Goal: Transaction & Acquisition: Subscribe to service/newsletter

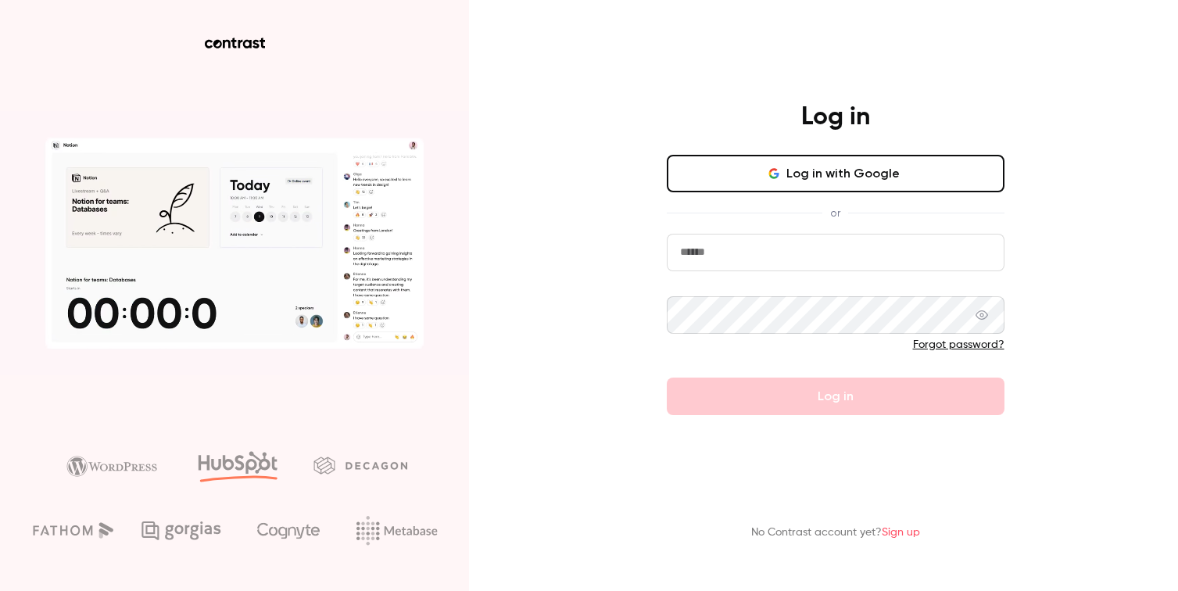
click at [726, 246] on input "email" at bounding box center [836, 253] width 338 height 38
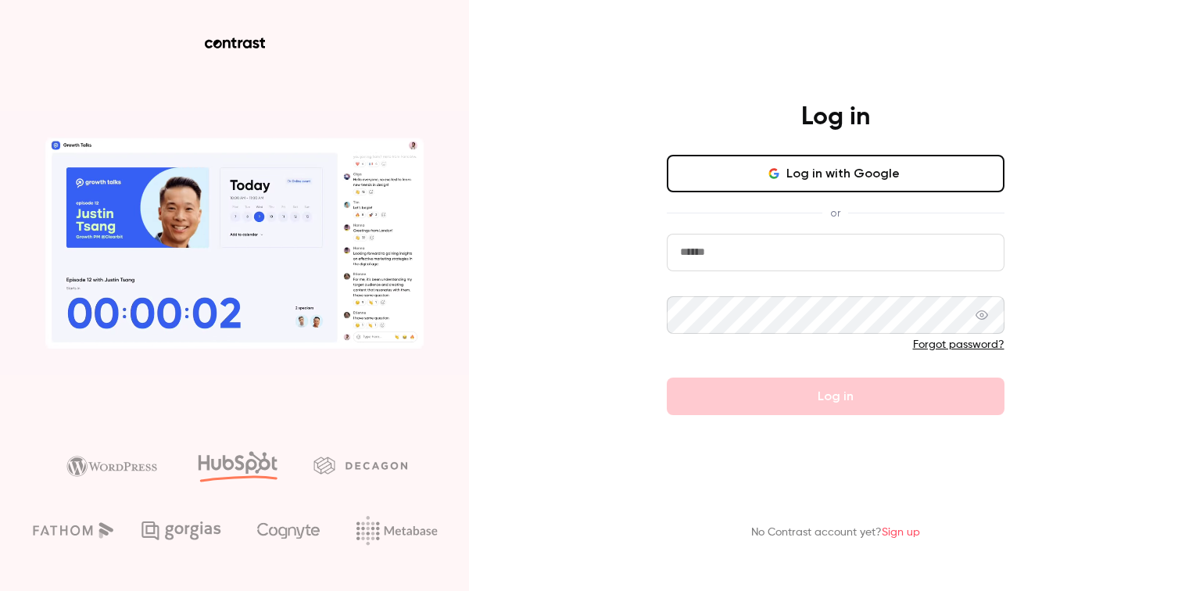
click at [0, 590] on com-1password-button at bounding box center [0, 591] width 0 height 0
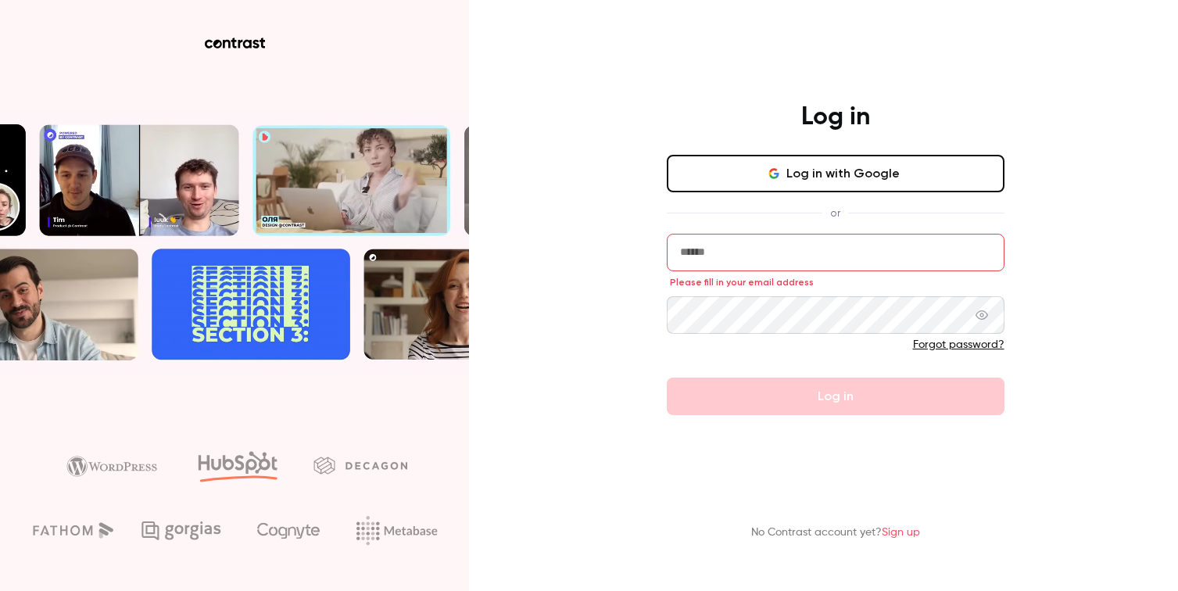
type input "**********"
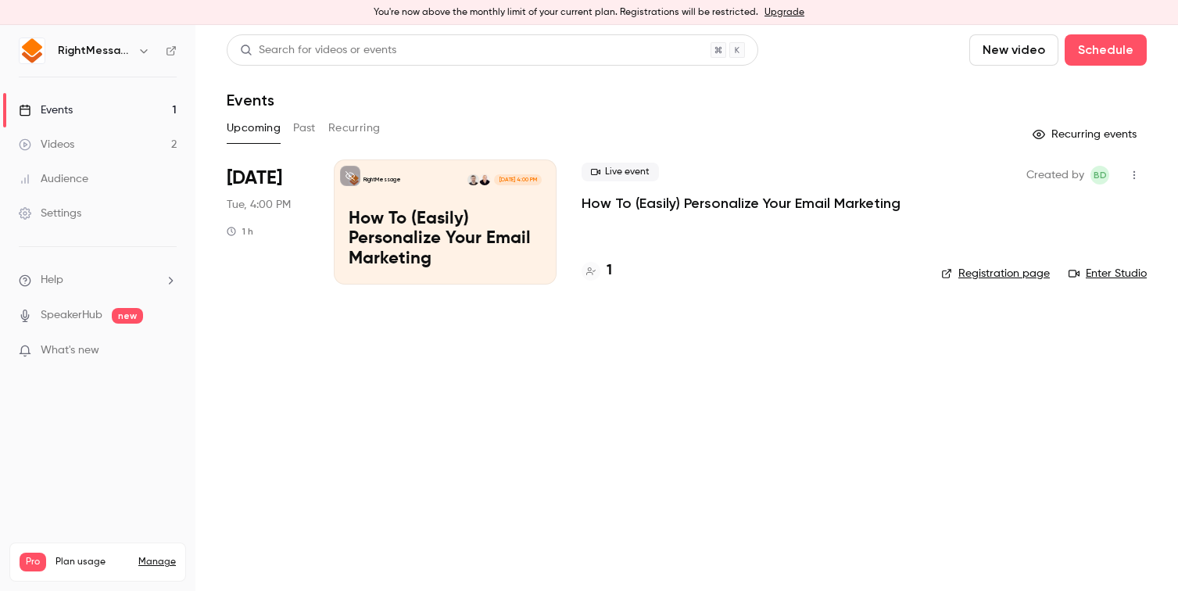
click at [302, 128] on button "Past" at bounding box center [304, 128] width 23 height 25
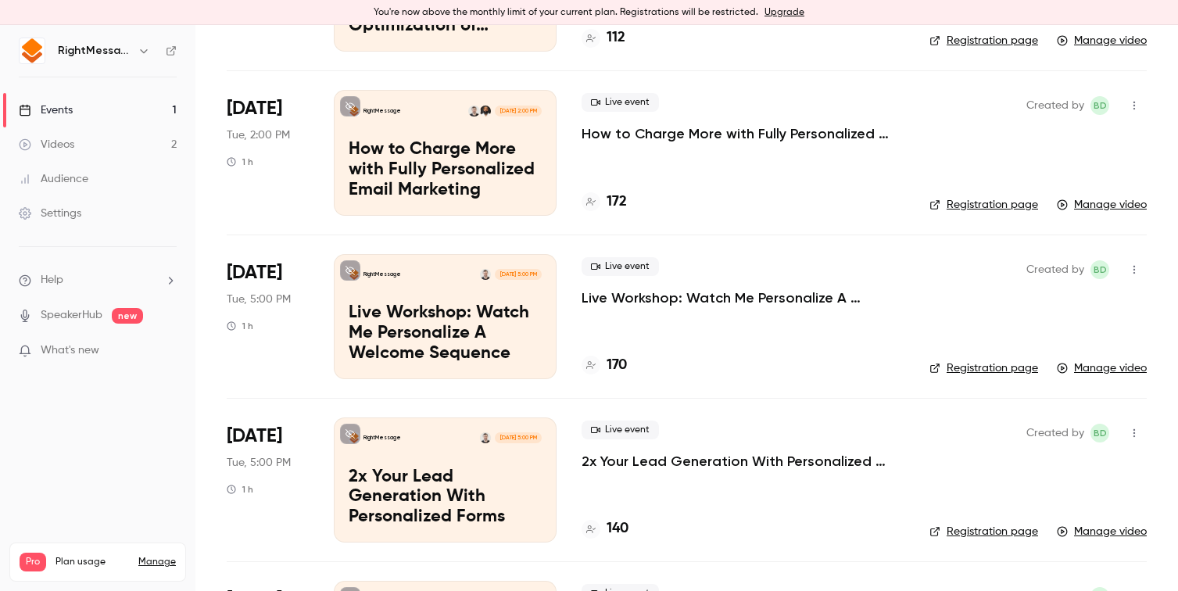
scroll to position [376, 0]
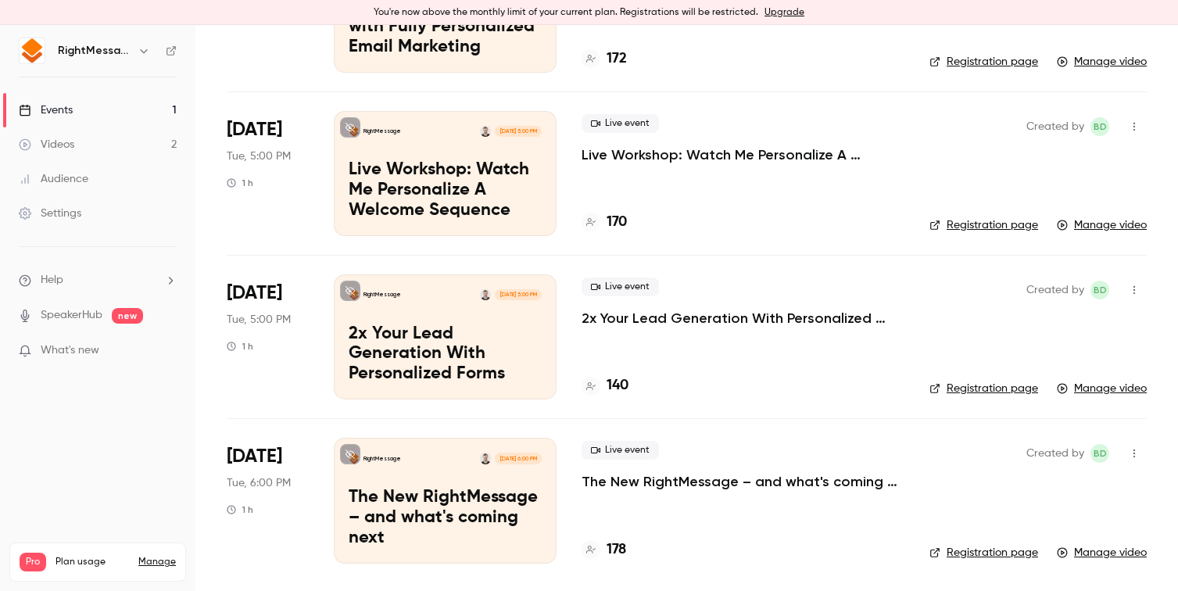
click at [734, 152] on p "Live Workshop: Watch Me Personalize A Welcome Sequence" at bounding box center [742, 154] width 323 height 19
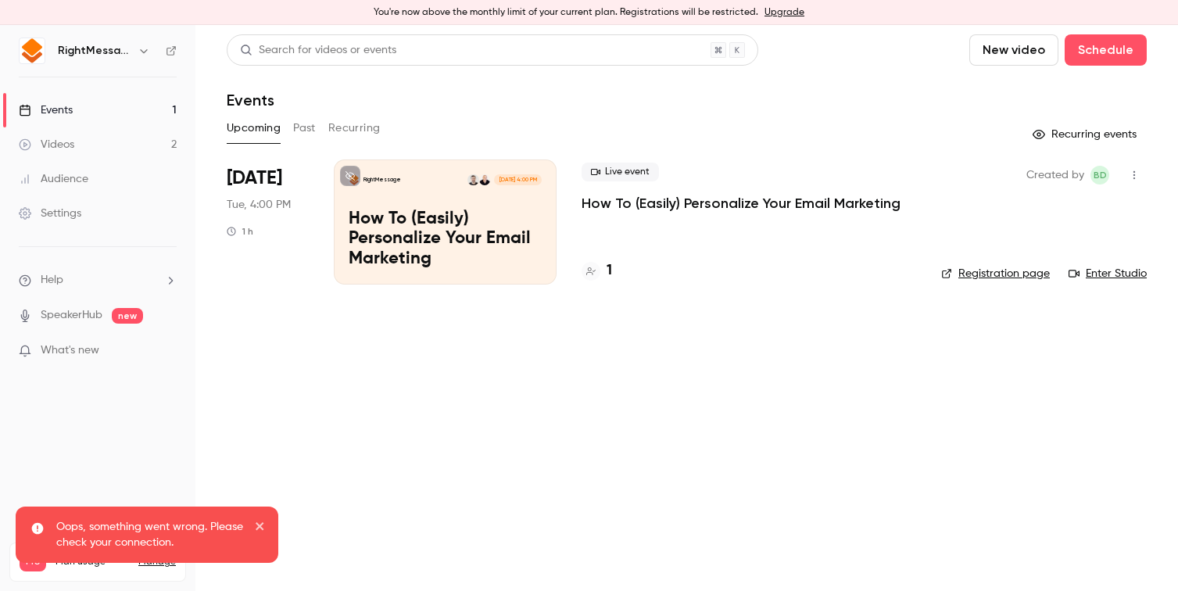
click at [1131, 176] on icon "button" at bounding box center [1134, 175] width 13 height 11
click at [1053, 207] on div "Share" at bounding box center [1073, 215] width 119 height 16
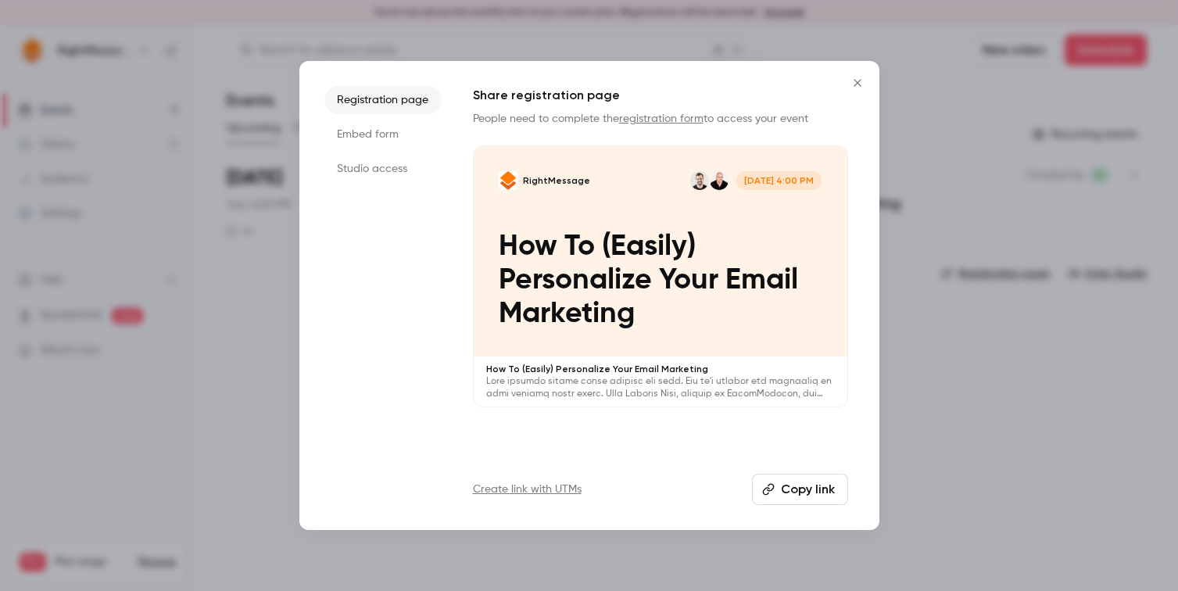
click at [631, 120] on link "registration form" at bounding box center [661, 118] width 84 height 11
click at [783, 484] on button "Copy link" at bounding box center [800, 489] width 96 height 31
click at [365, 164] on li "Studio access" at bounding box center [382, 169] width 117 height 28
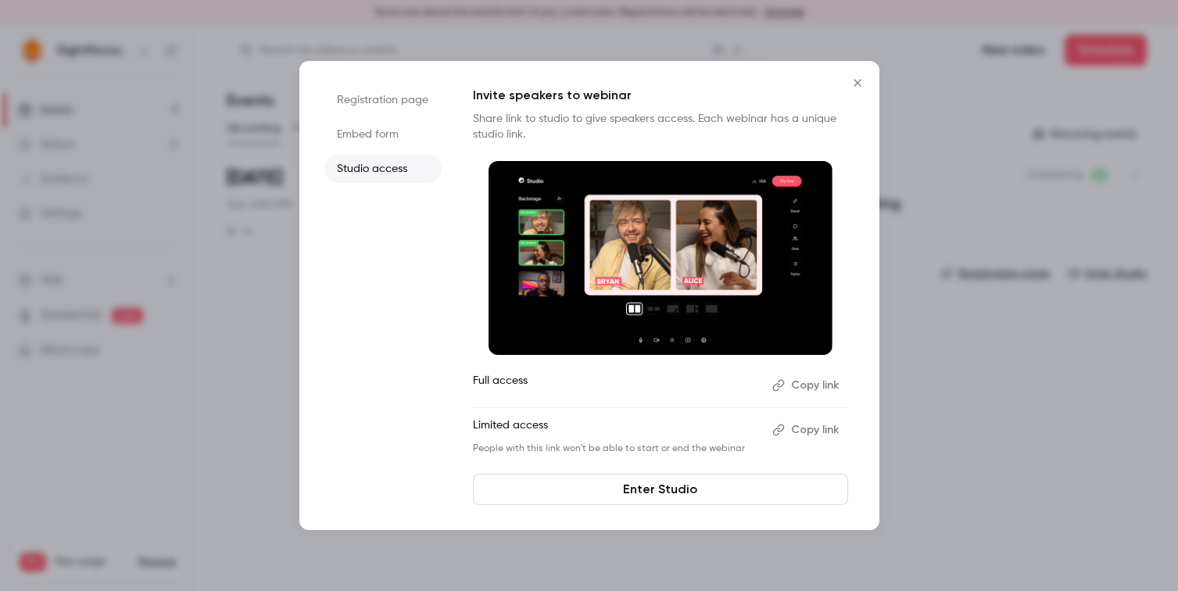
click at [376, 93] on li "Registration page" at bounding box center [382, 100] width 117 height 28
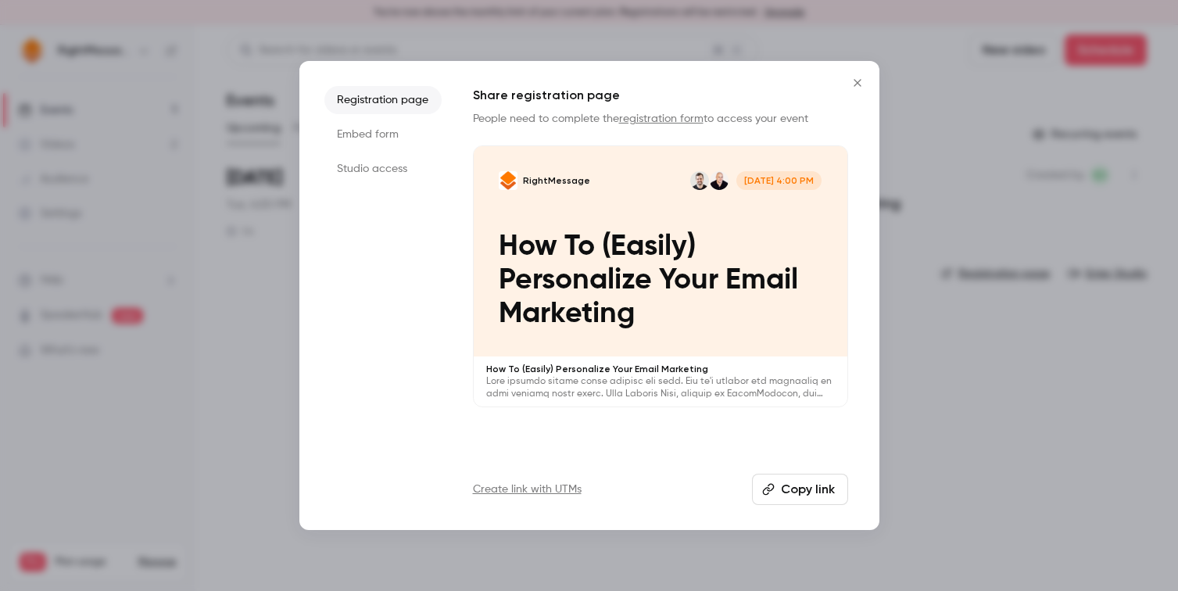
click at [849, 85] on icon "Close" at bounding box center [857, 83] width 19 height 13
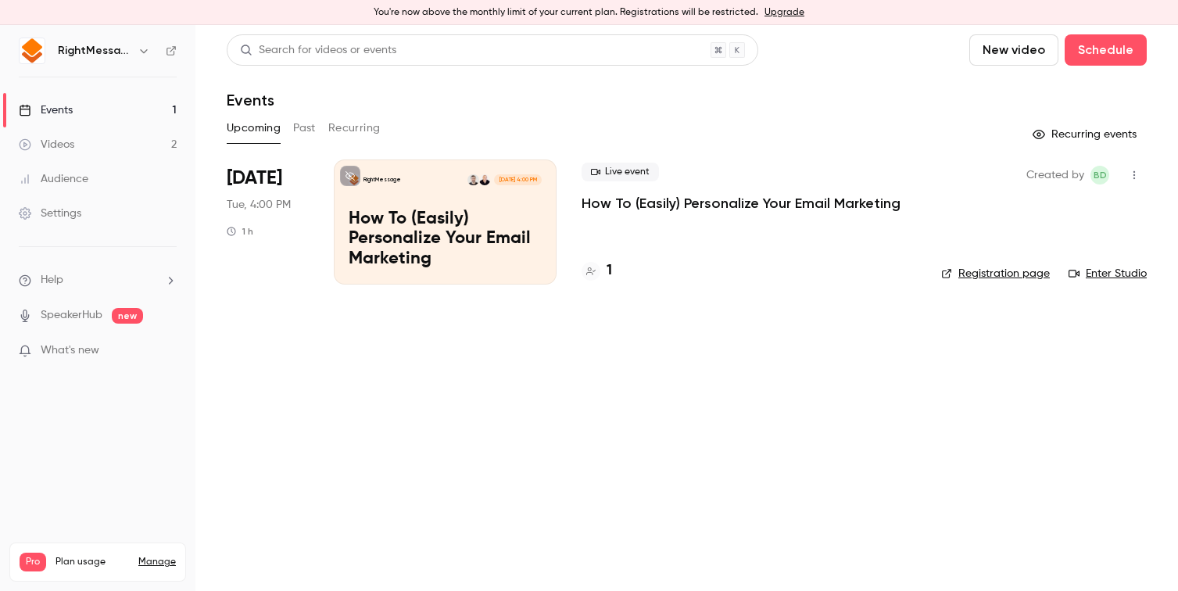
click at [301, 126] on button "Past" at bounding box center [304, 128] width 23 height 25
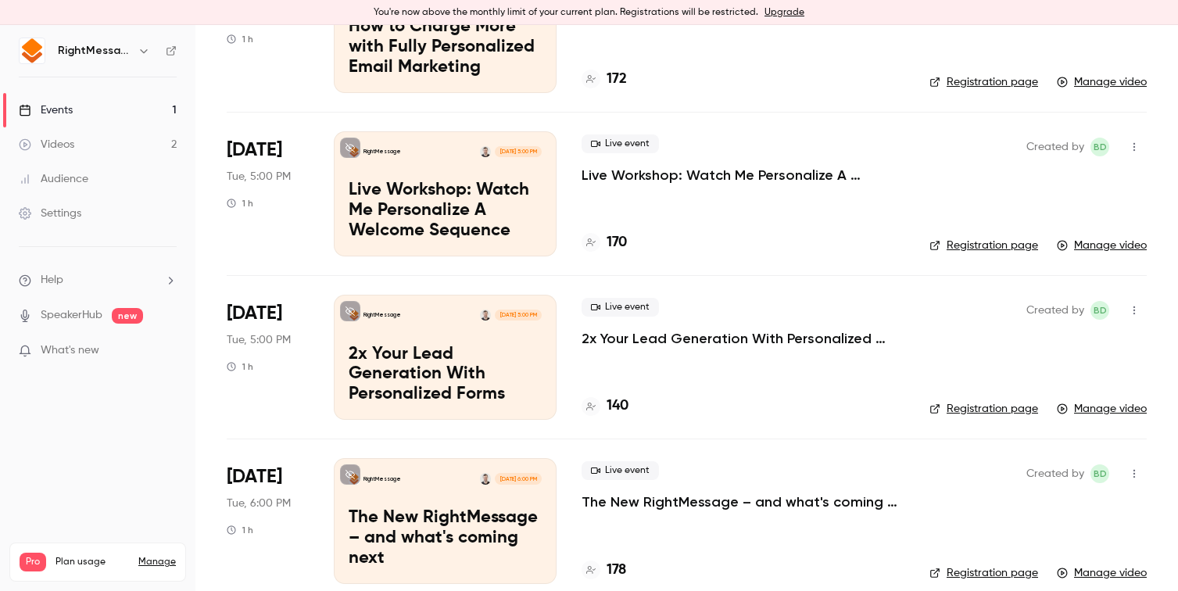
scroll to position [373, 0]
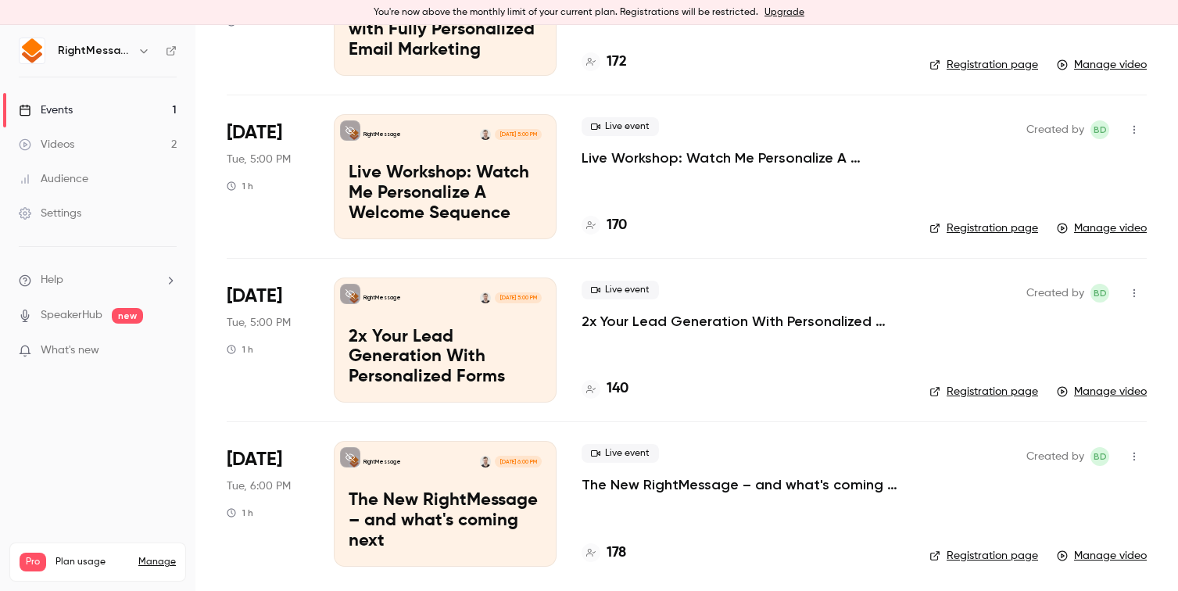
click at [1099, 228] on link "Manage video" at bounding box center [1102, 228] width 90 height 16
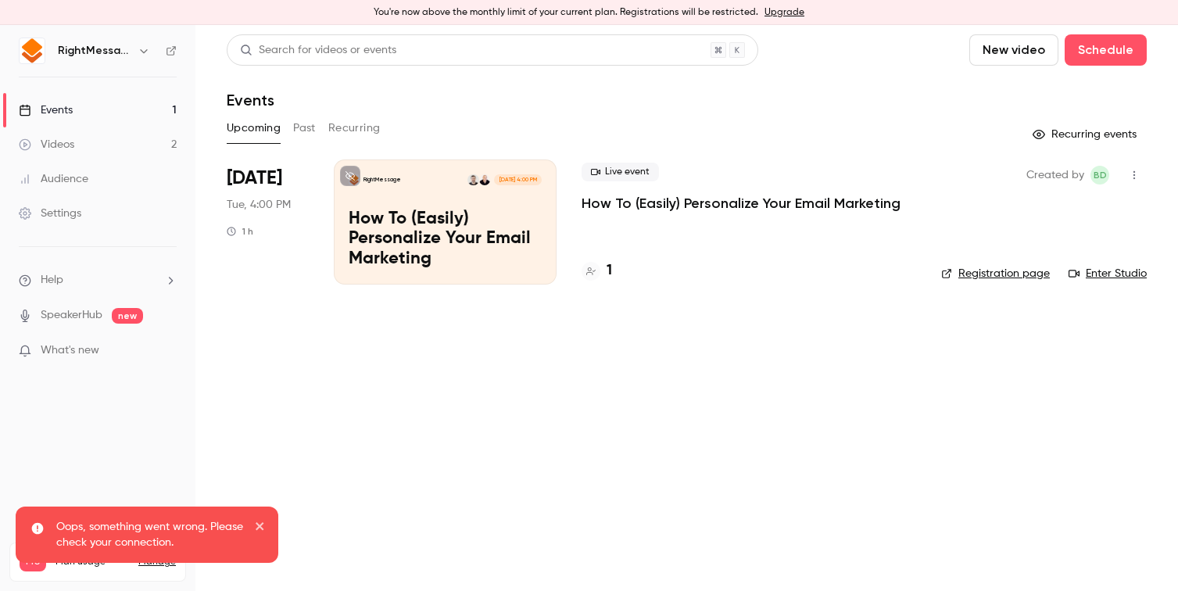
click at [1133, 171] on icon "button" at bounding box center [1134, 175] width 2 height 9
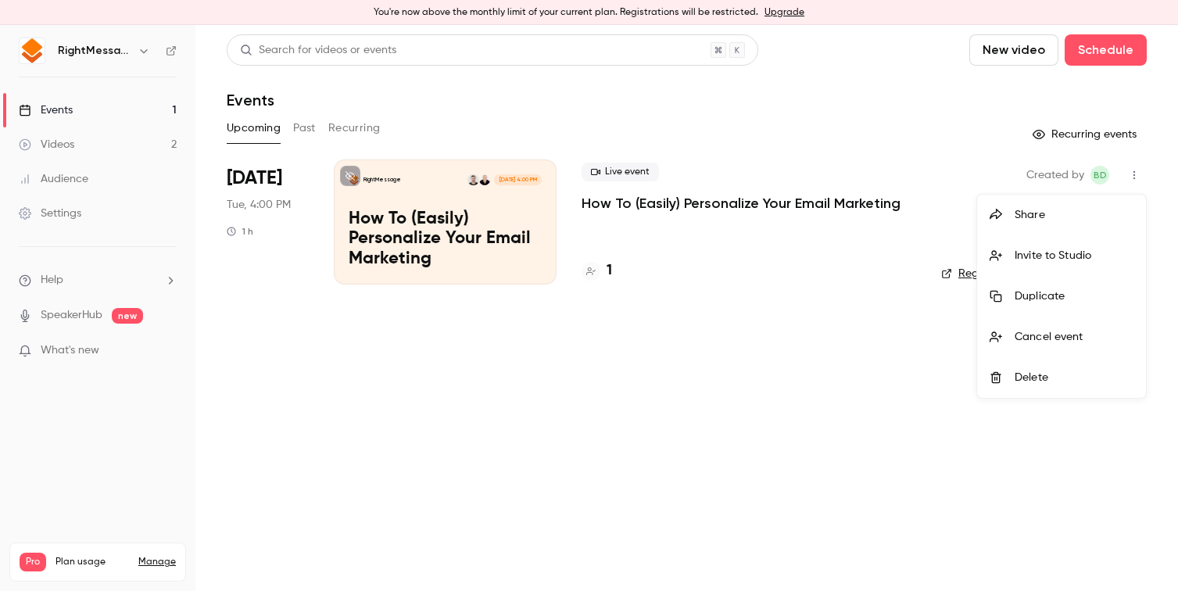
click at [1063, 211] on div "Share" at bounding box center [1073, 215] width 119 height 16
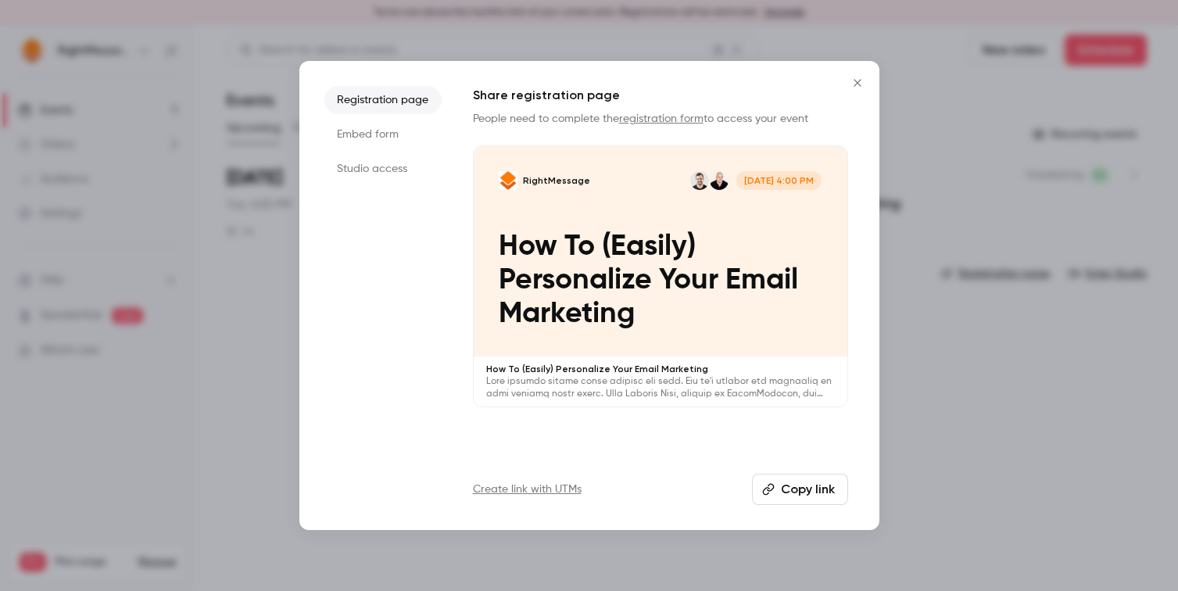
click at [856, 92] on button "Close" at bounding box center [857, 82] width 31 height 31
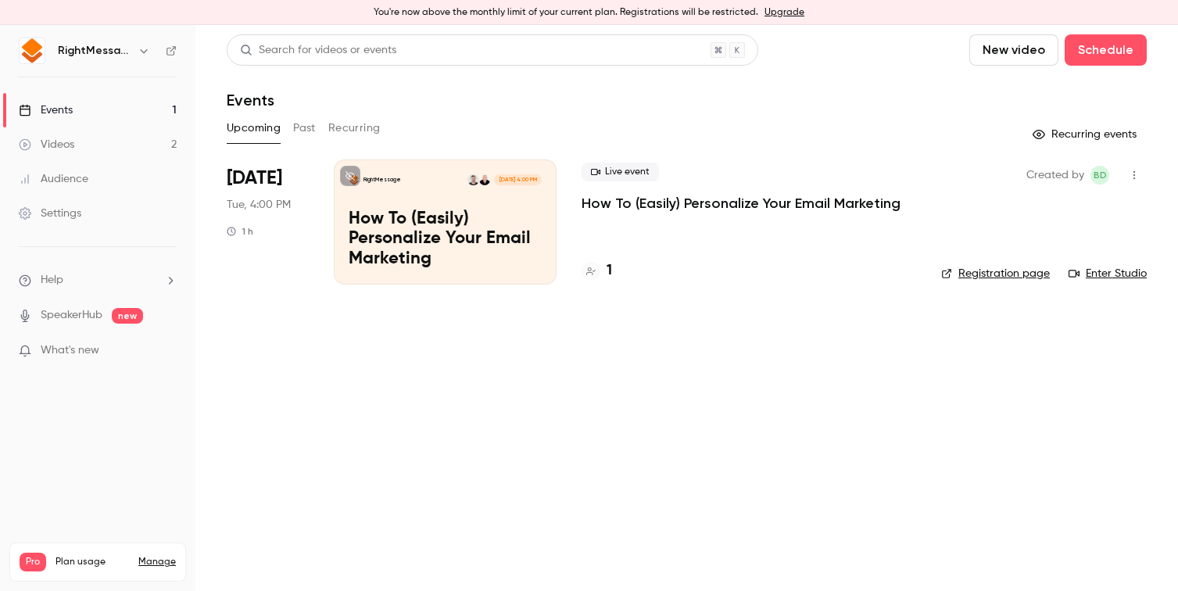
click at [299, 133] on button "Past" at bounding box center [304, 128] width 23 height 25
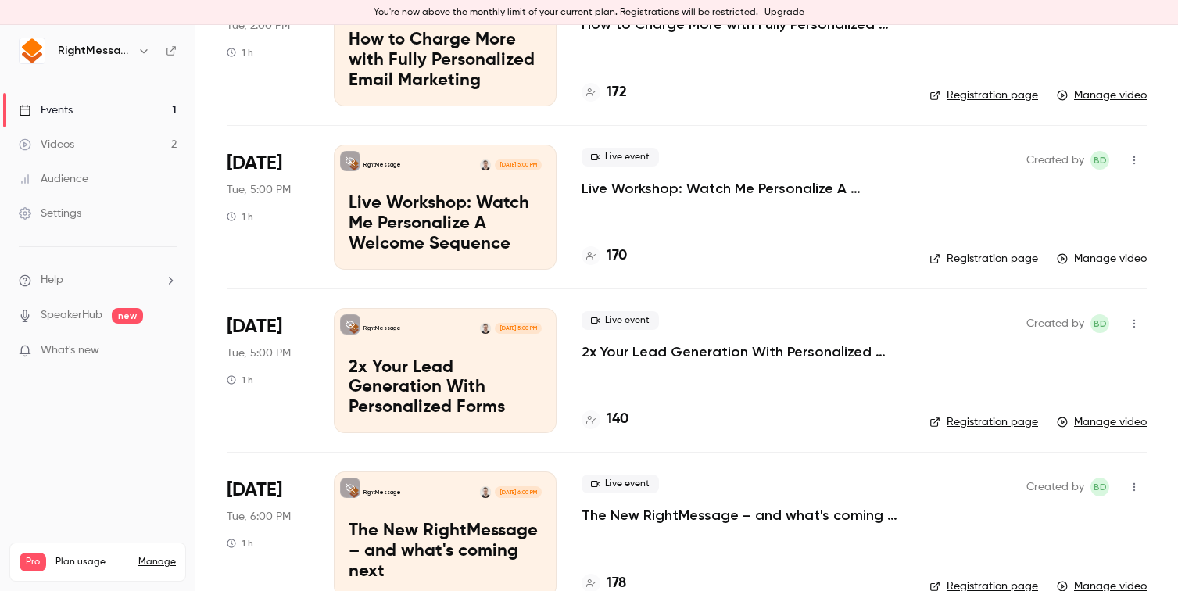
scroll to position [376, 0]
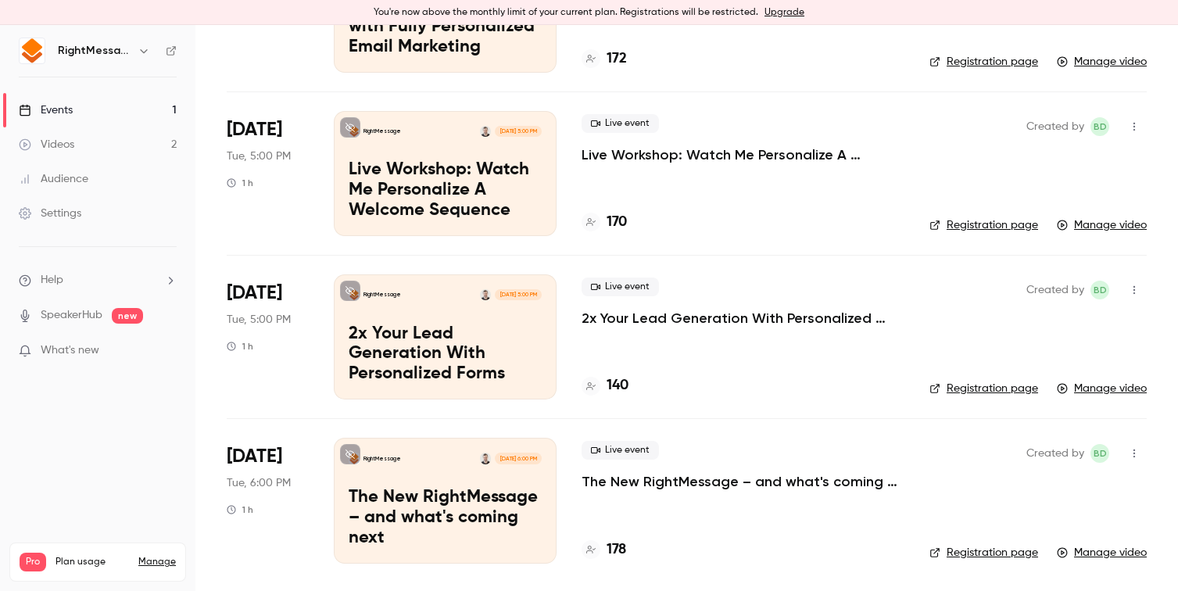
click at [676, 320] on p "2x Your Lead Generation With Personalized Forms" at bounding box center [742, 318] width 323 height 19
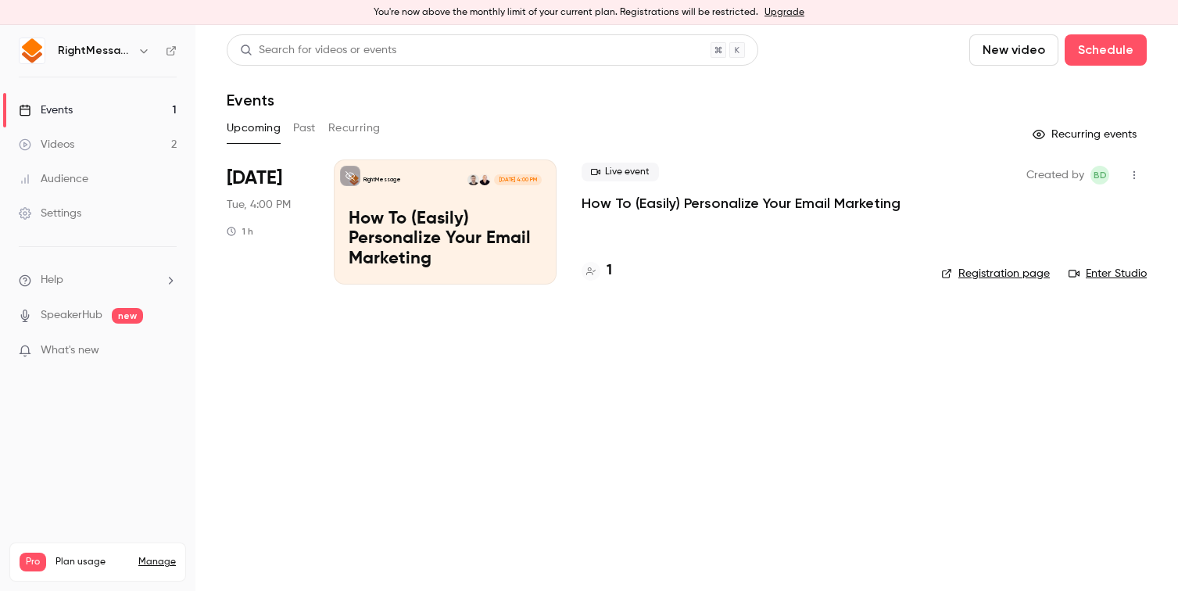
click at [301, 123] on button "Past" at bounding box center [304, 128] width 23 height 25
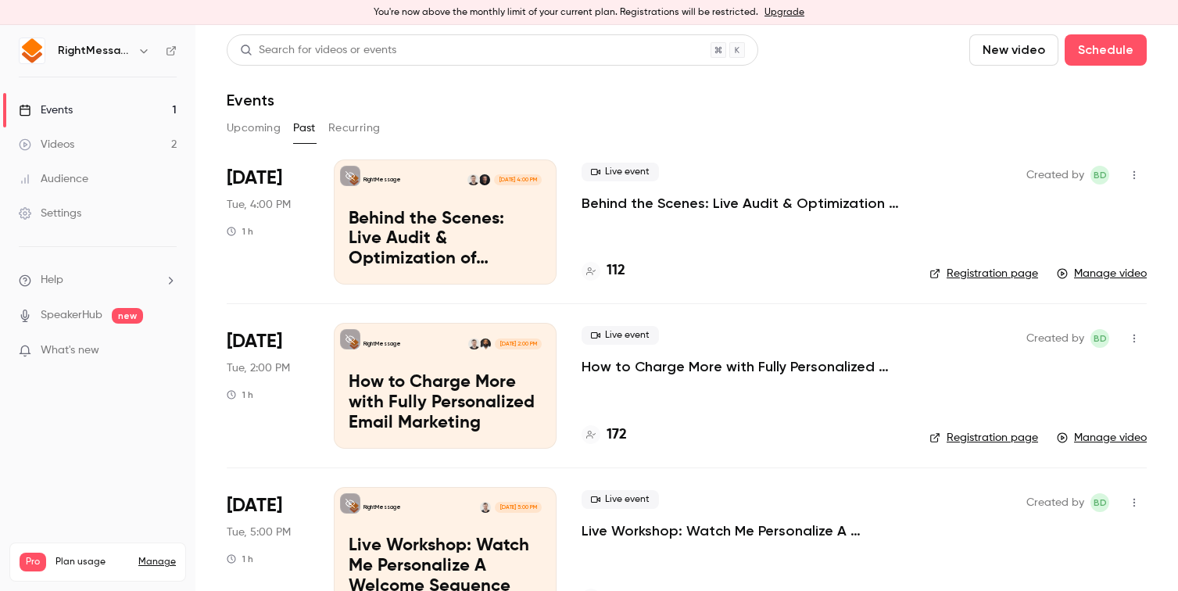
click at [774, 13] on link "Upgrade" at bounding box center [784, 12] width 40 height 13
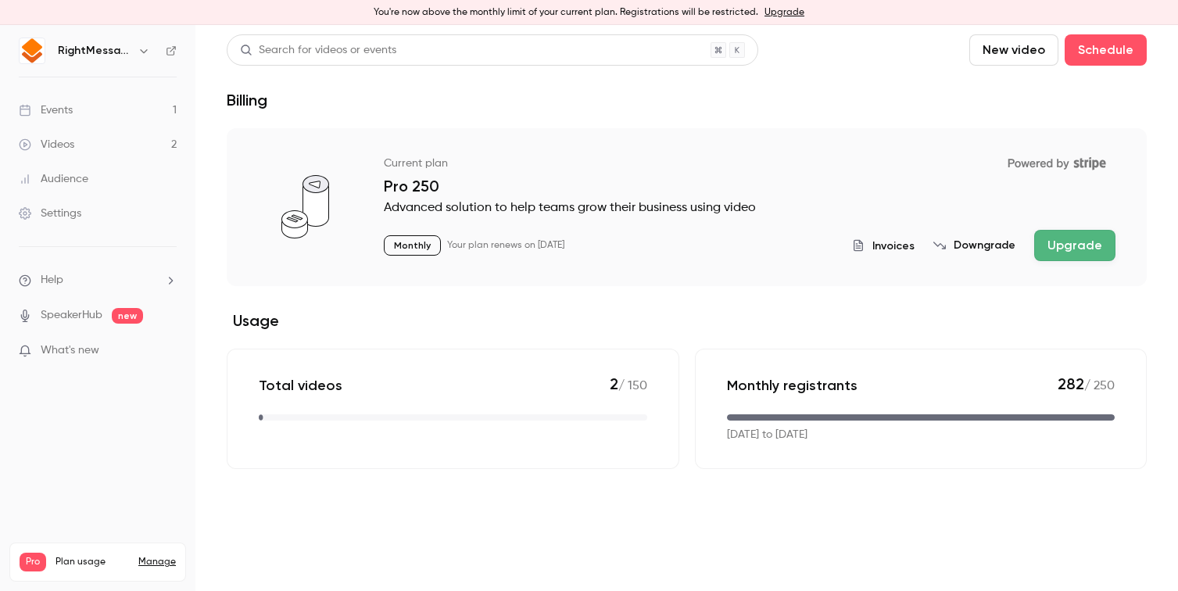
click at [1066, 234] on button "Upgrade" at bounding box center [1074, 245] width 81 height 31
click at [1066, 248] on button "Upgrade" at bounding box center [1074, 245] width 81 height 31
